Goal: Information Seeking & Learning: Learn about a topic

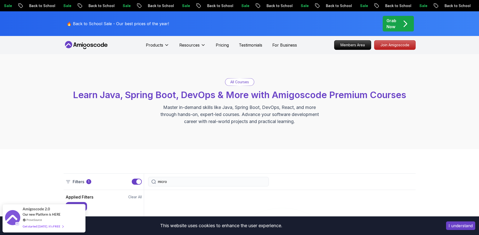
scroll to position [83, 0]
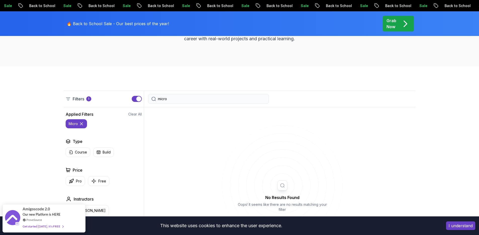
drag, startPoint x: 171, startPoint y: 99, endPoint x: 153, endPoint y: 97, distance: 18.2
click at [153, 97] on div "micro" at bounding box center [208, 99] width 121 height 10
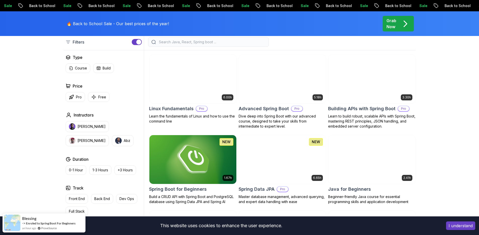
scroll to position [42, 0]
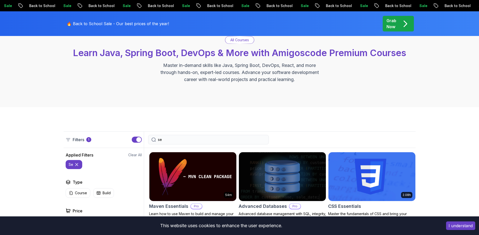
type input "s"
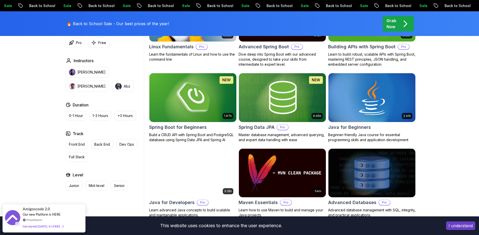
scroll to position [221, 0]
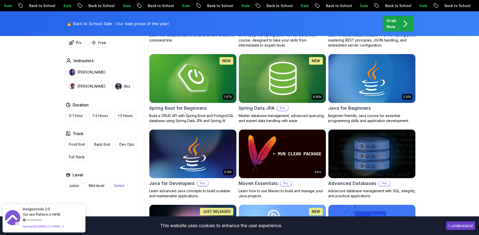
click at [127, 186] on button "Senior" at bounding box center [119, 186] width 17 height 10
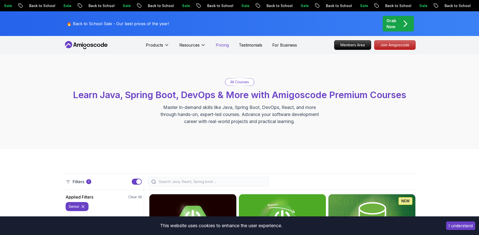
click at [225, 46] on p "Pricing" at bounding box center [222, 45] width 13 height 6
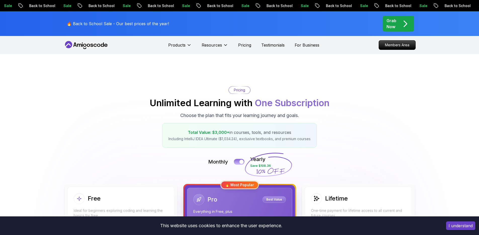
click at [241, 162] on div at bounding box center [241, 162] width 4 height 4
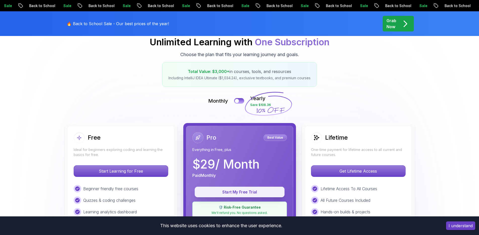
scroll to position [62, 0]
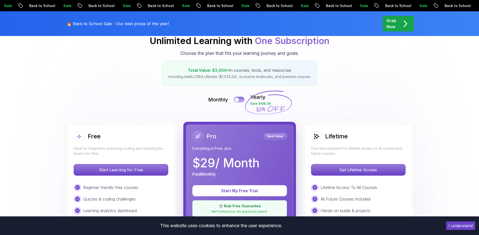
click at [237, 100] on div at bounding box center [237, 100] width 4 height 4
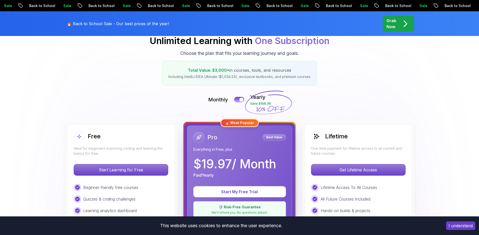
scroll to position [0, 0]
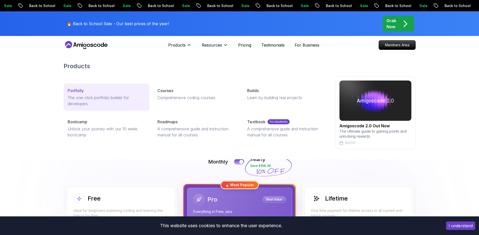
click at [105, 98] on p "The one-click portfolio builder for developers" at bounding box center [107, 101] width 78 height 12
